Goal: Complete application form

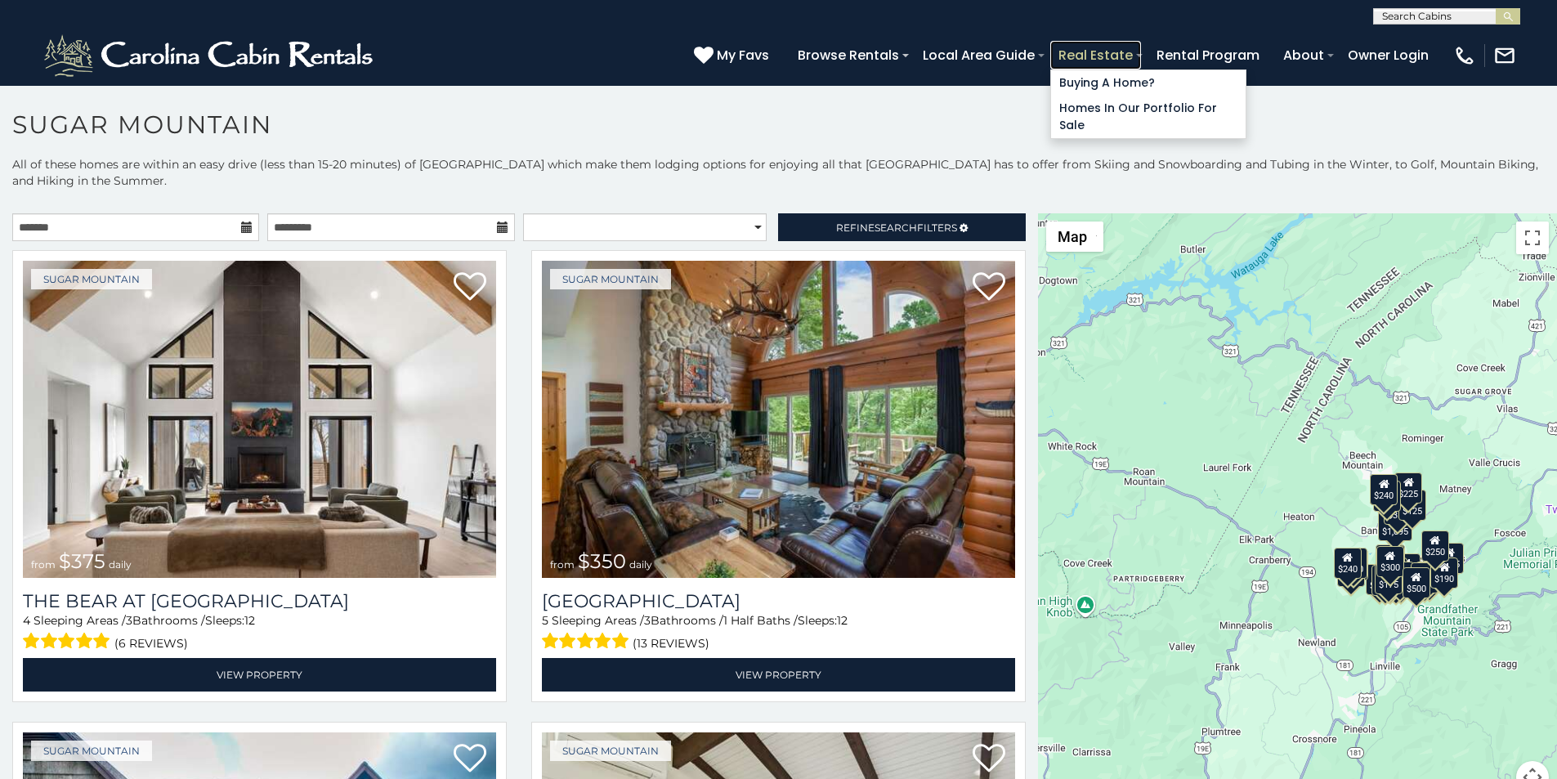
click at [1141, 46] on link "Real Estate" at bounding box center [1095, 55] width 91 height 29
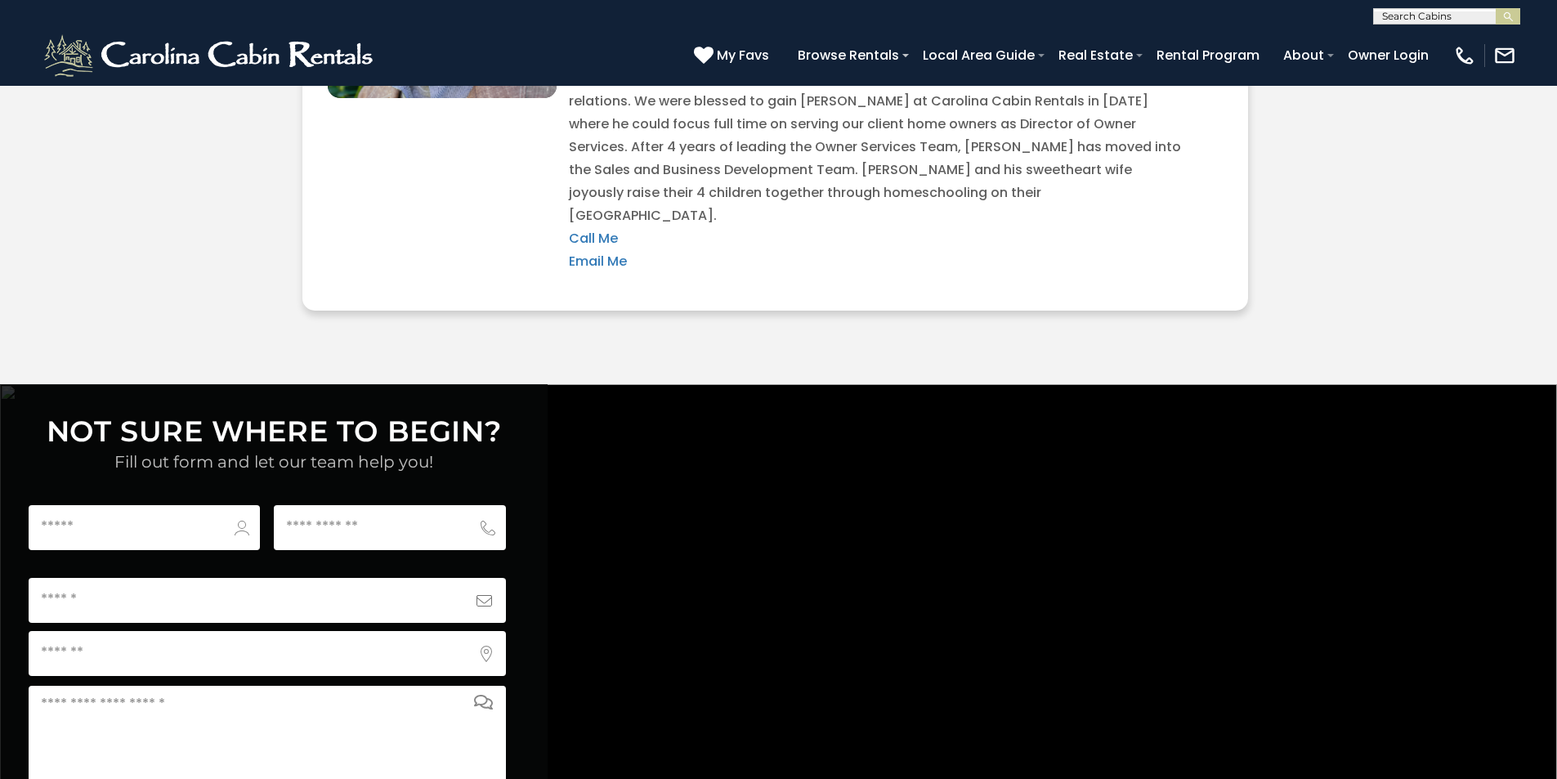
scroll to position [5950, 0]
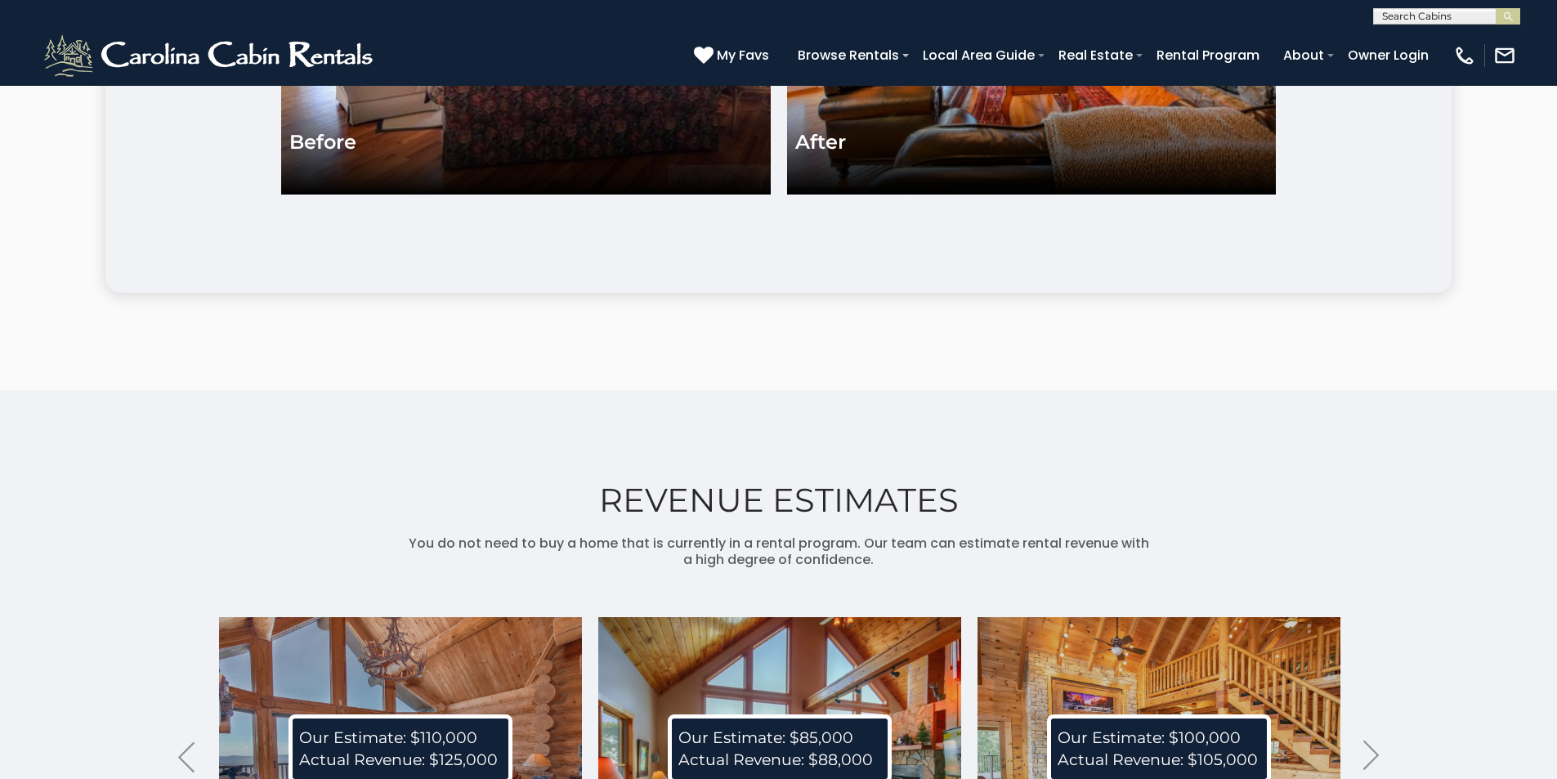
scroll to position [3848, 0]
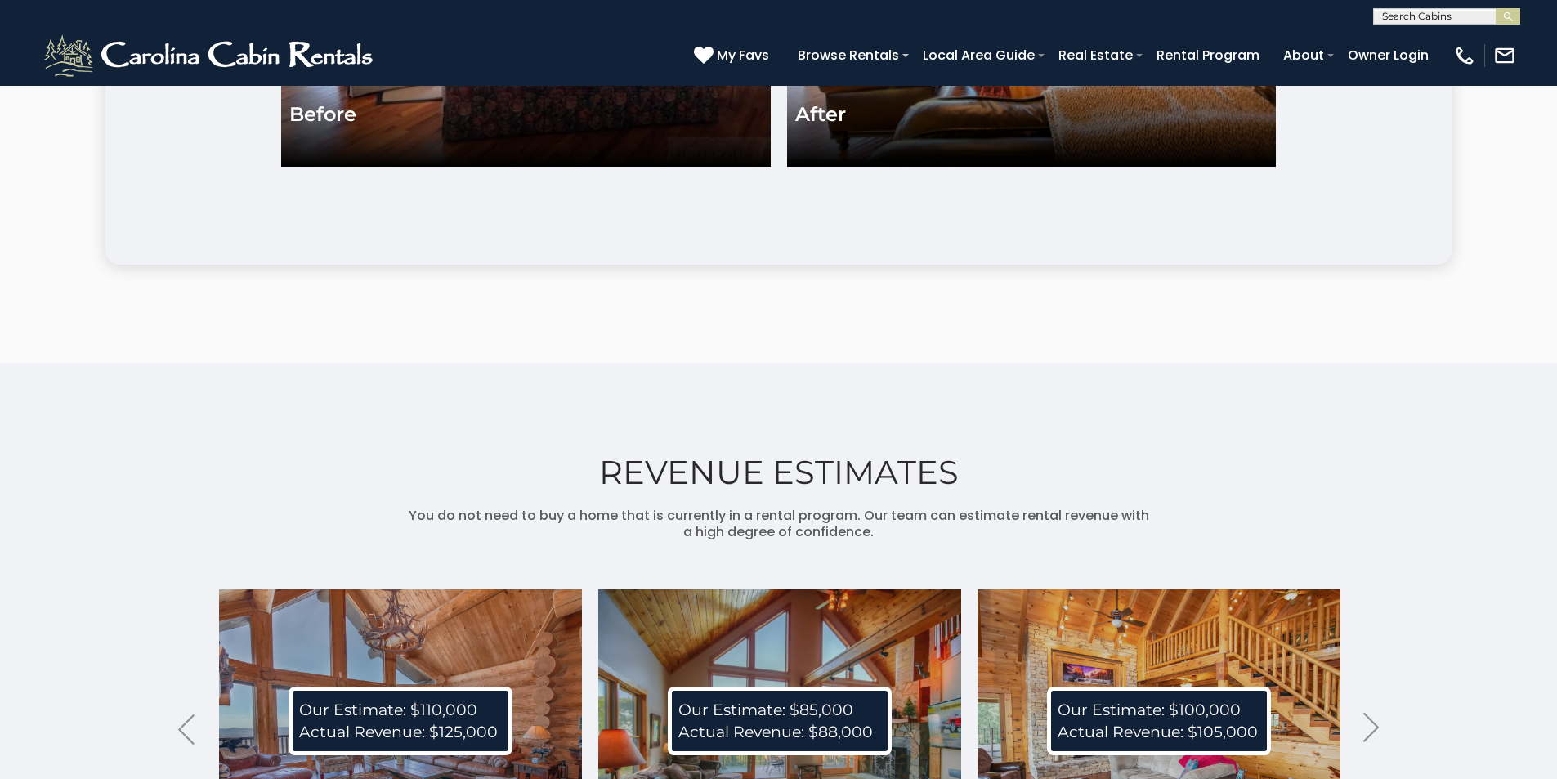
click at [1430, 582] on div "REVENUE ESTIMATES You do not need to buy a home that is currently in a rental p…" at bounding box center [778, 708] width 1557 height 691
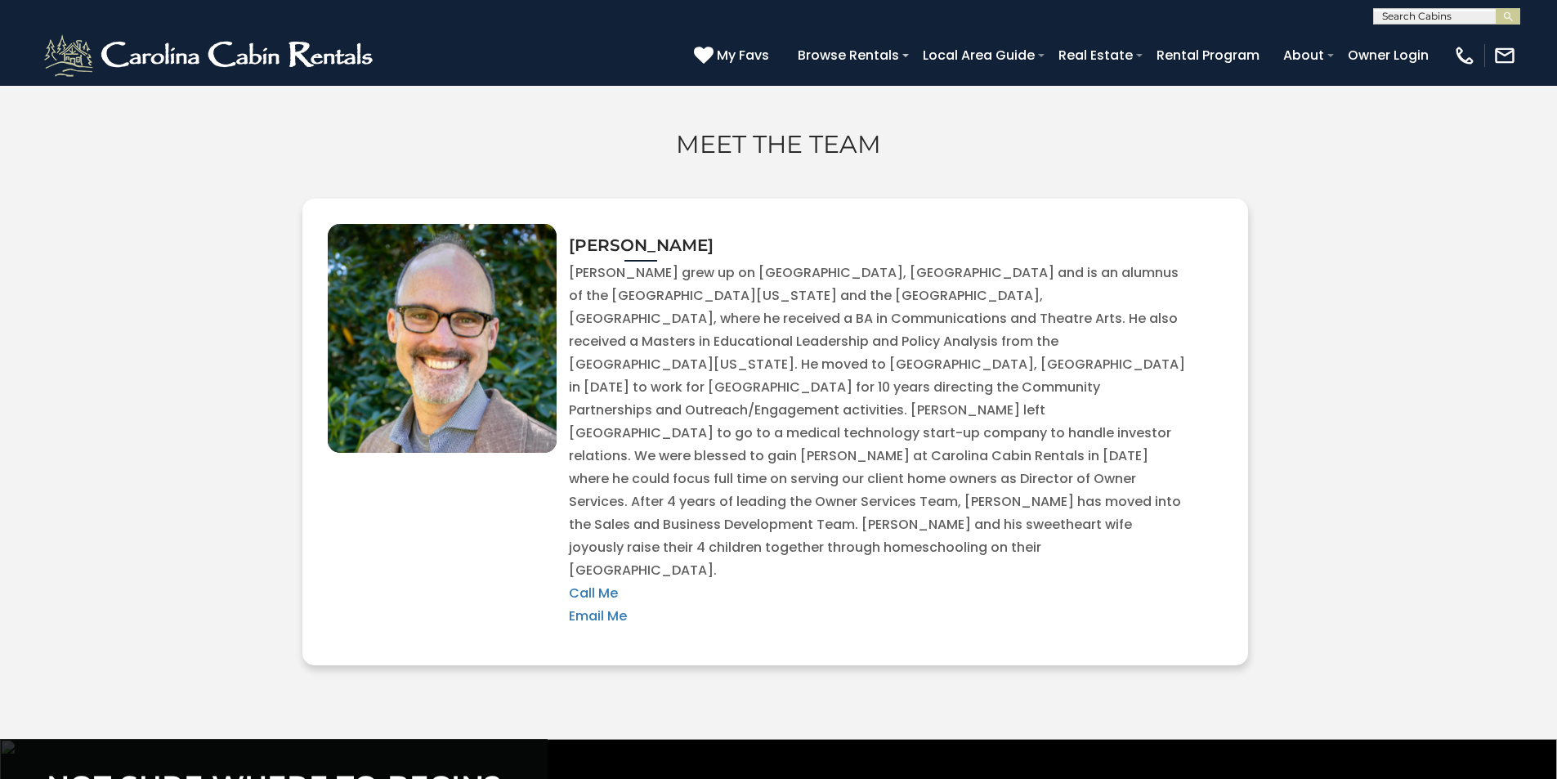
scroll to position [5551, 0]
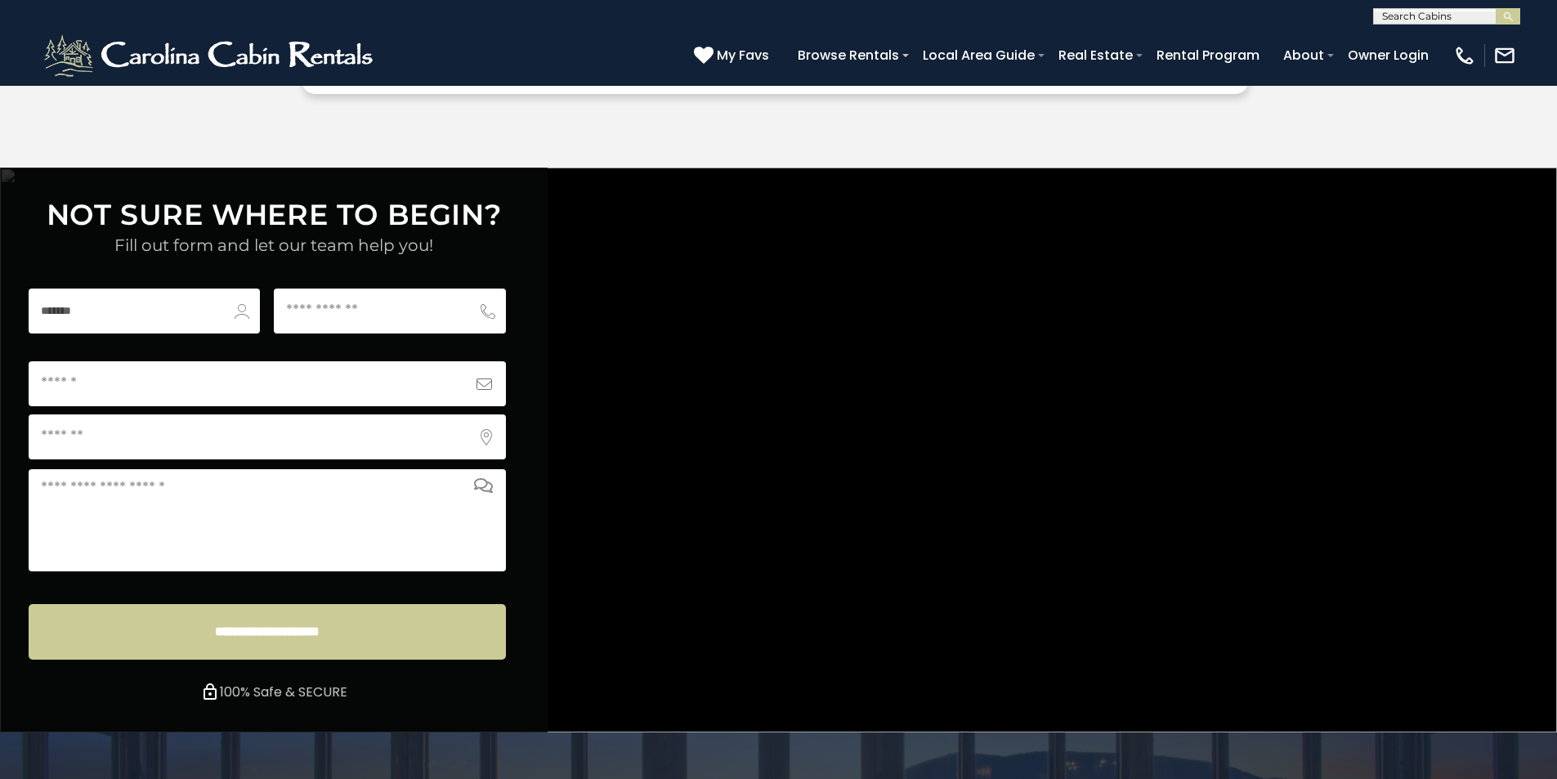
scroll to position [6087, 0]
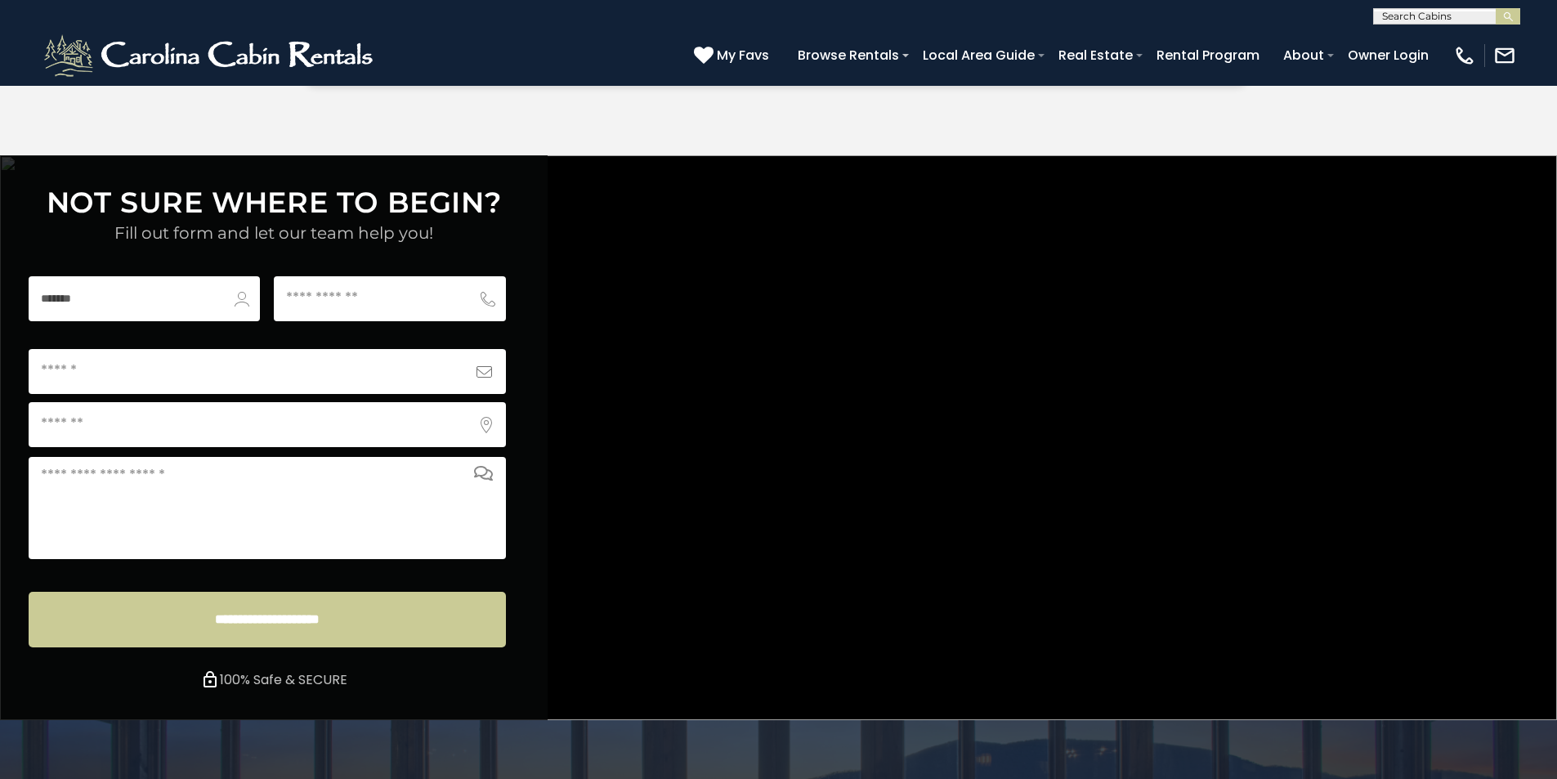
type input "*******"
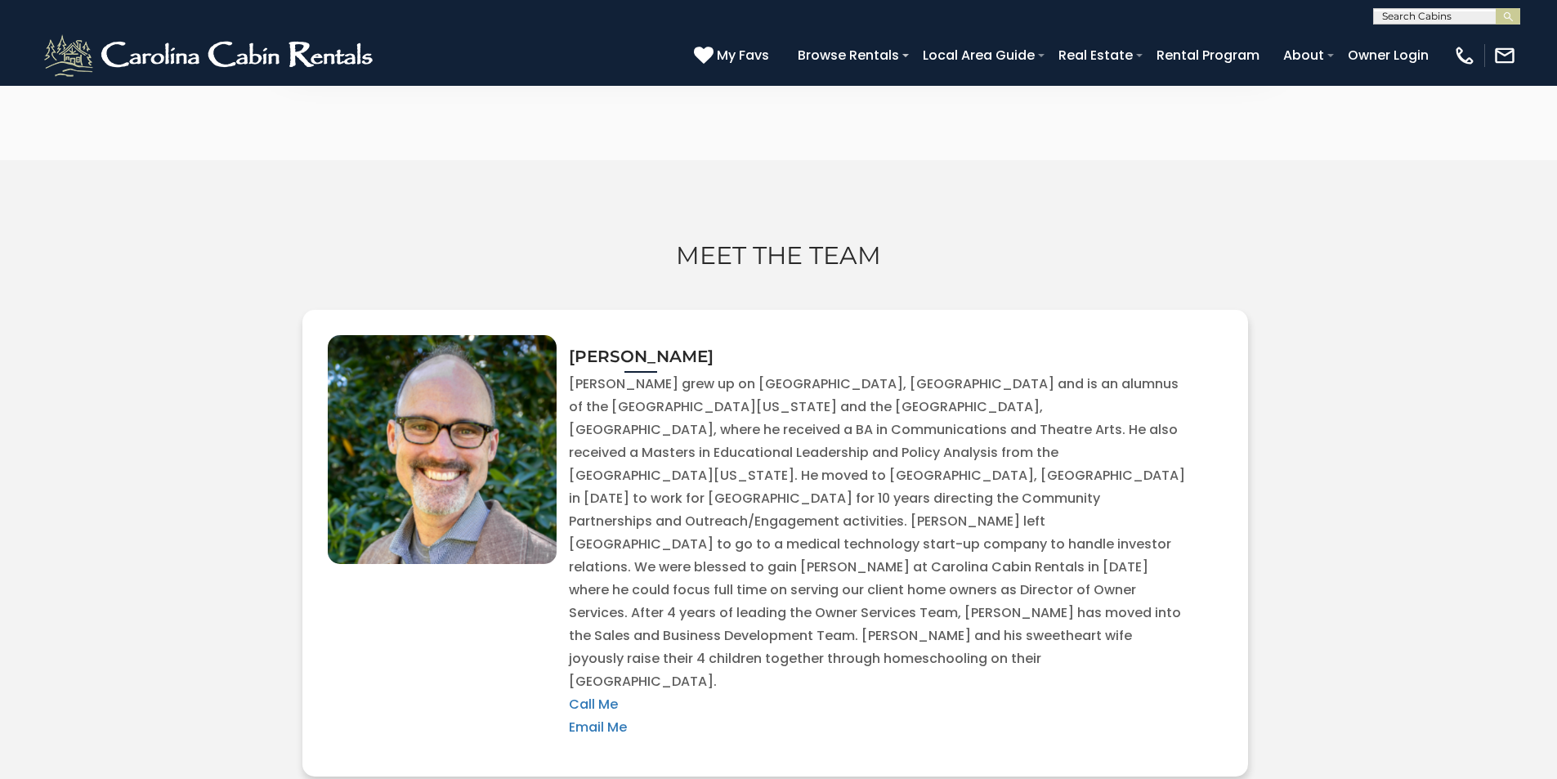
scroll to position [5440, 0]
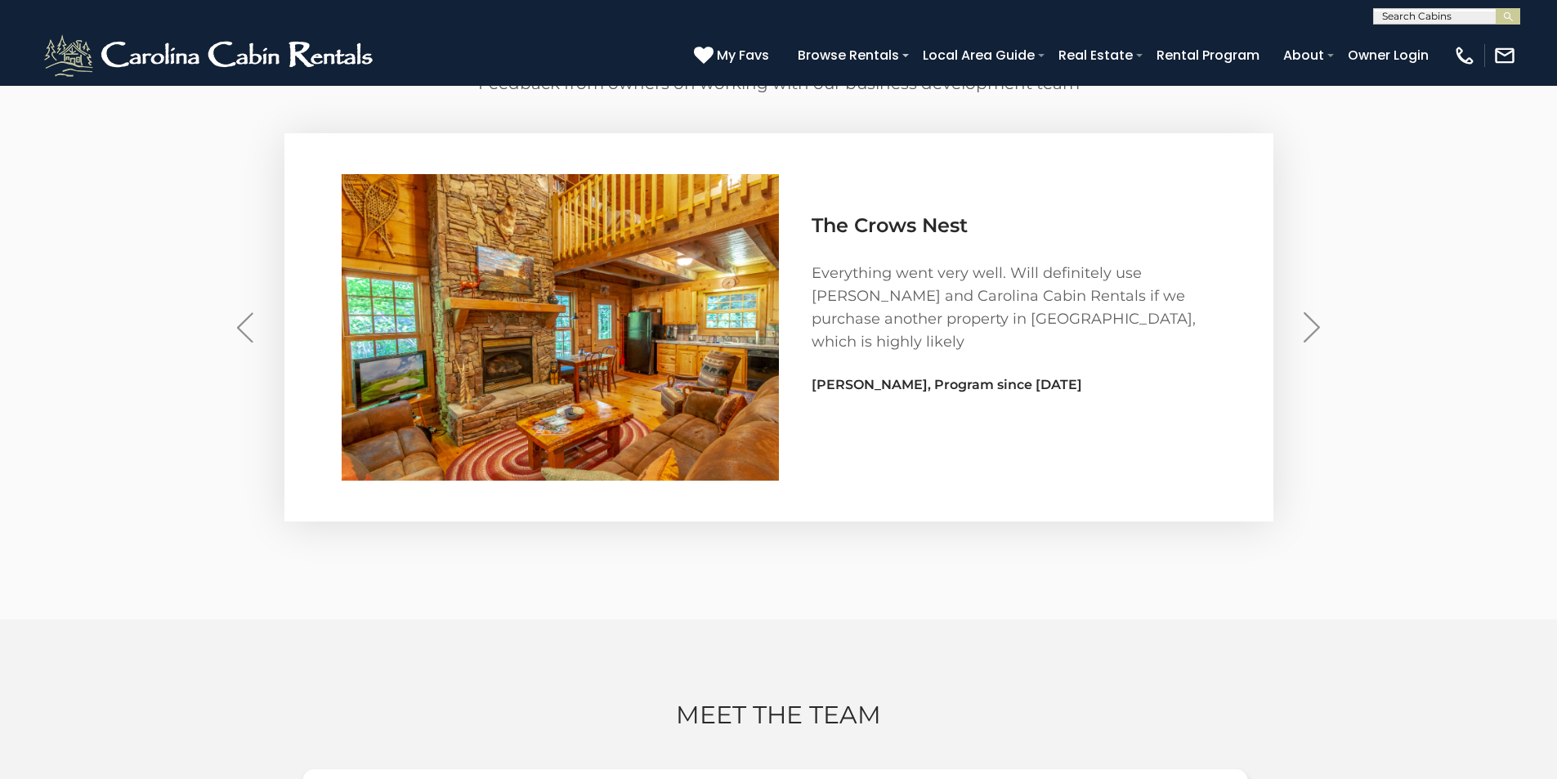
scroll to position [4964, 0]
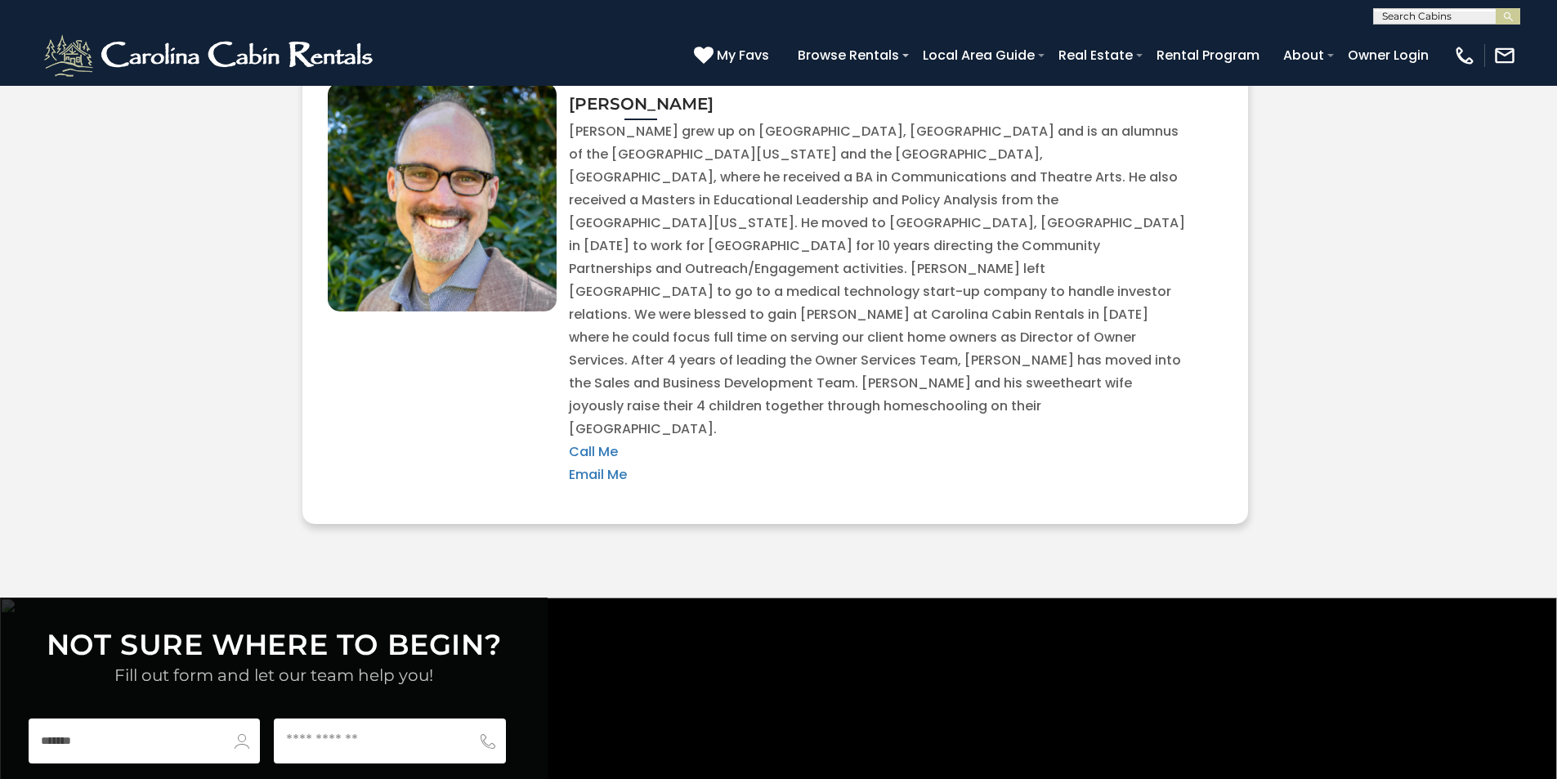
scroll to position [6087, 0]
